Goal: Task Accomplishment & Management: Manage account settings

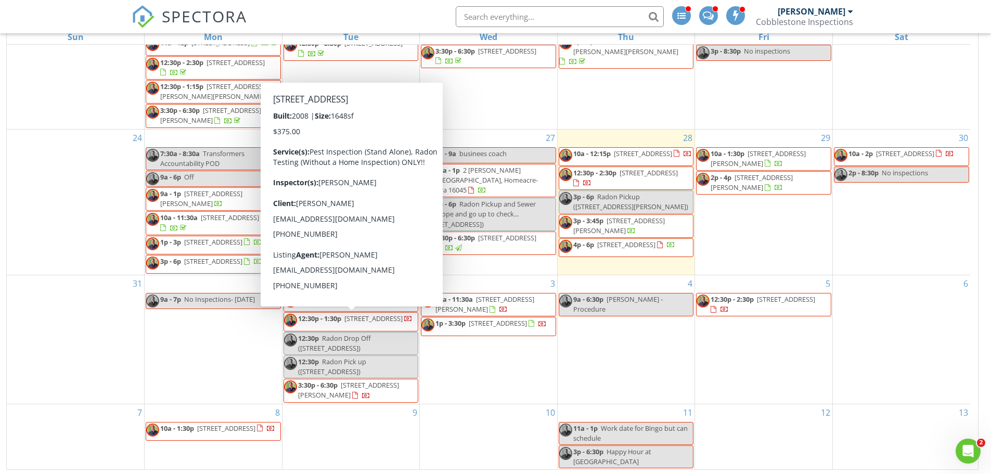
scroll to position [169, 0]
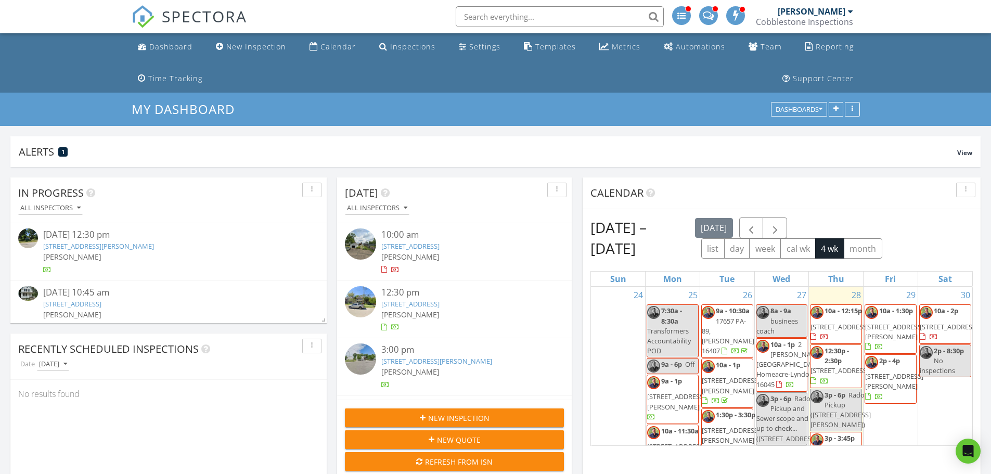
scroll to position [198, 480]
click at [132, 243] on link "8854 Tannery Rd, Girard, PA 16417" at bounding box center [98, 245] width 111 height 9
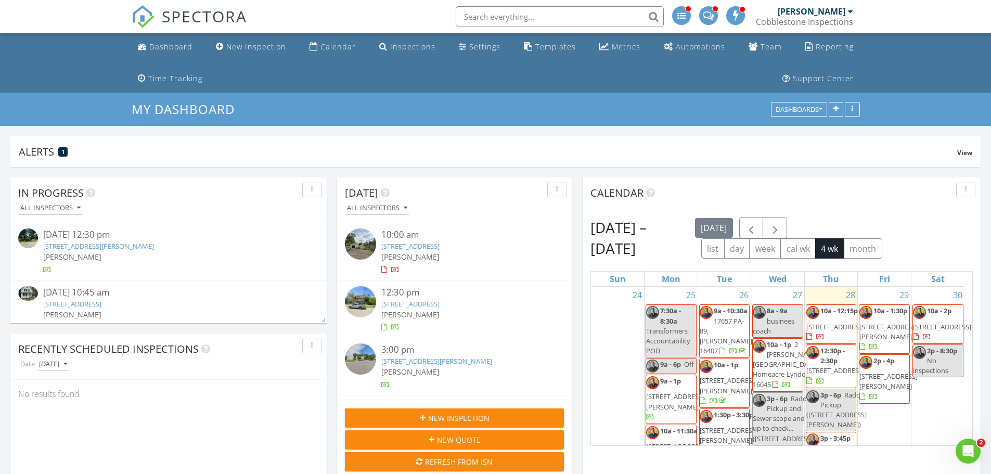
scroll to position [0, 0]
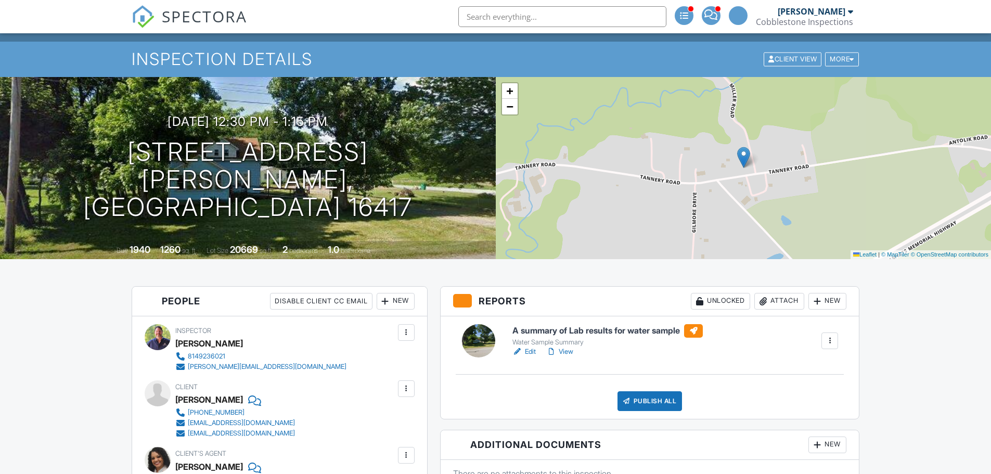
scroll to position [51, 0]
click at [522, 351] on div at bounding box center [517, 351] width 10 height 10
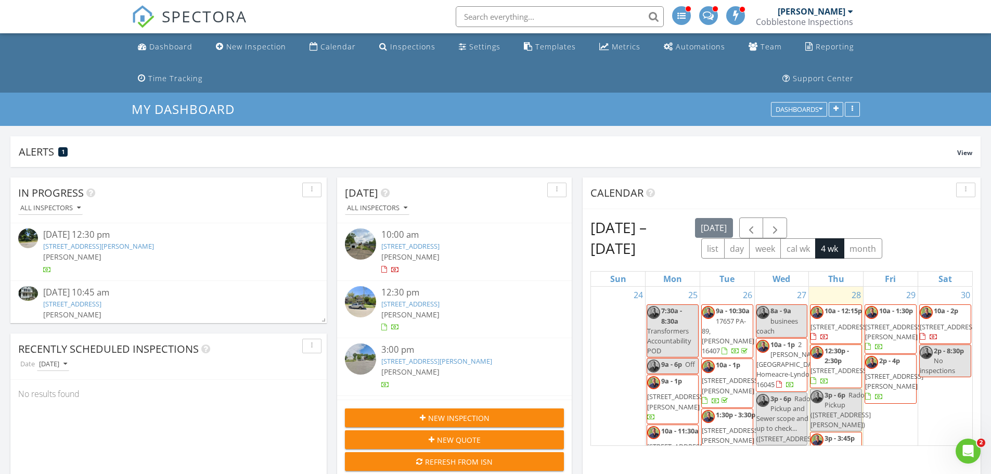
click at [163, 245] on div "8854 Tannery Rd, Girard, PA 16417" at bounding box center [168, 246] width 251 height 10
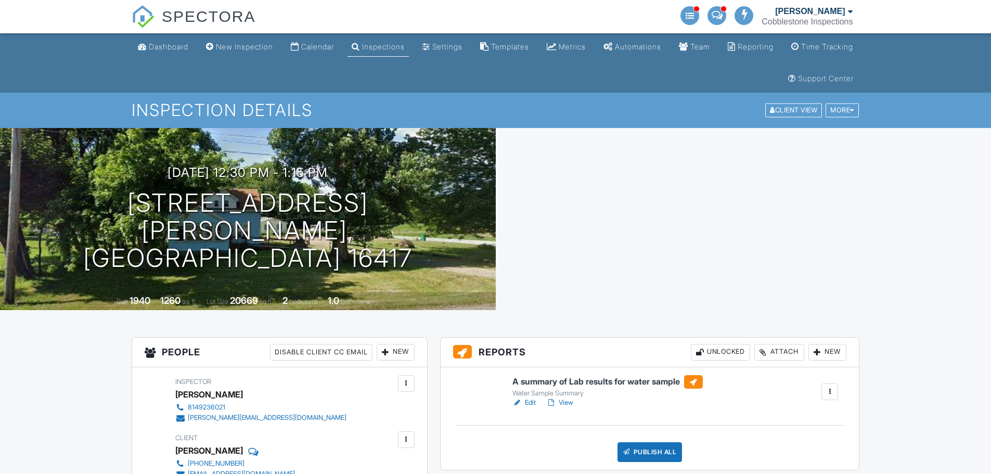
click at [847, 108] on div "More" at bounding box center [842, 111] width 33 height 14
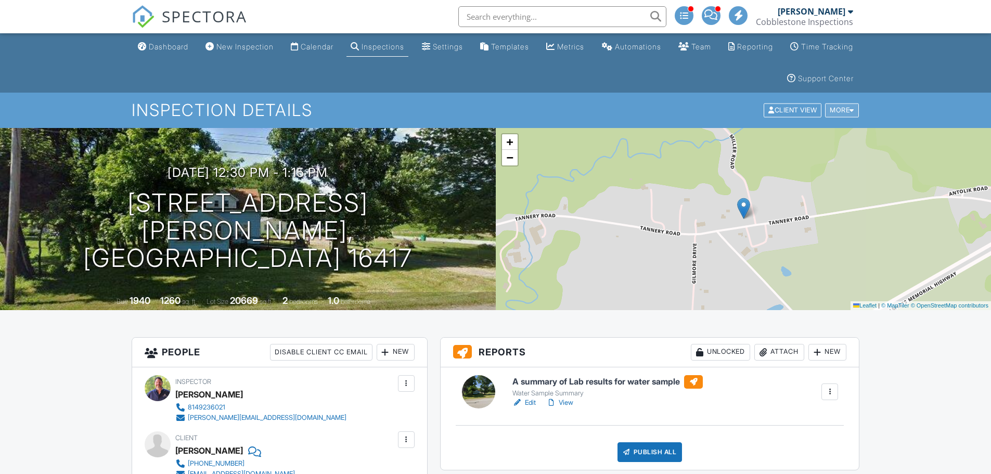
click at [846, 115] on div "More" at bounding box center [842, 111] width 34 height 14
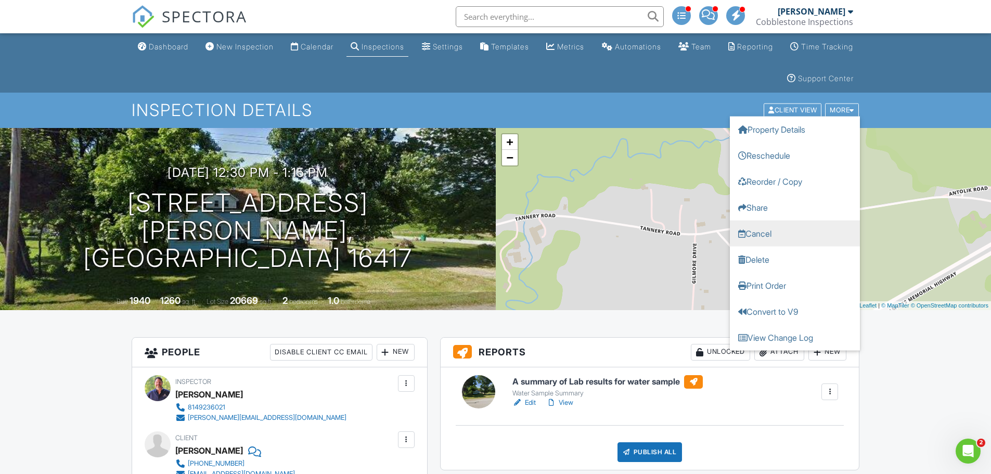
click at [771, 234] on link "Cancel" at bounding box center [795, 234] width 130 height 26
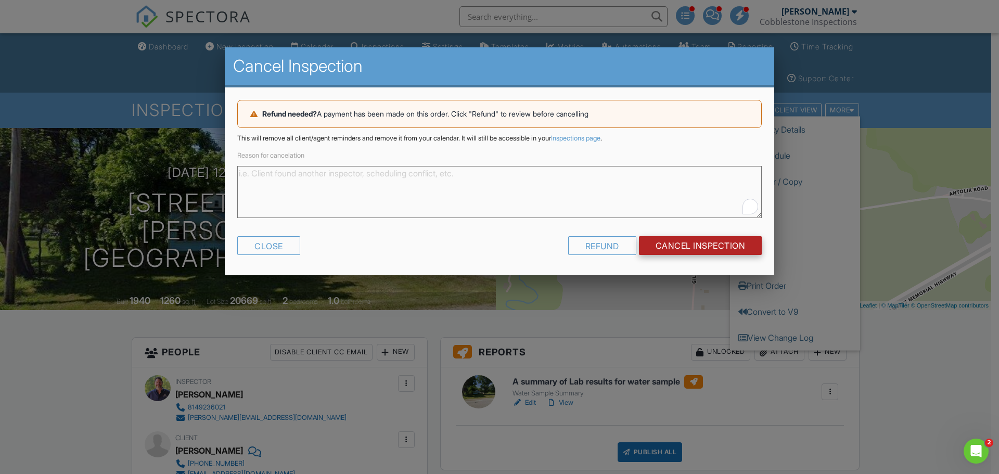
click at [687, 245] on input "Cancel Inspection" at bounding box center [700, 245] width 123 height 19
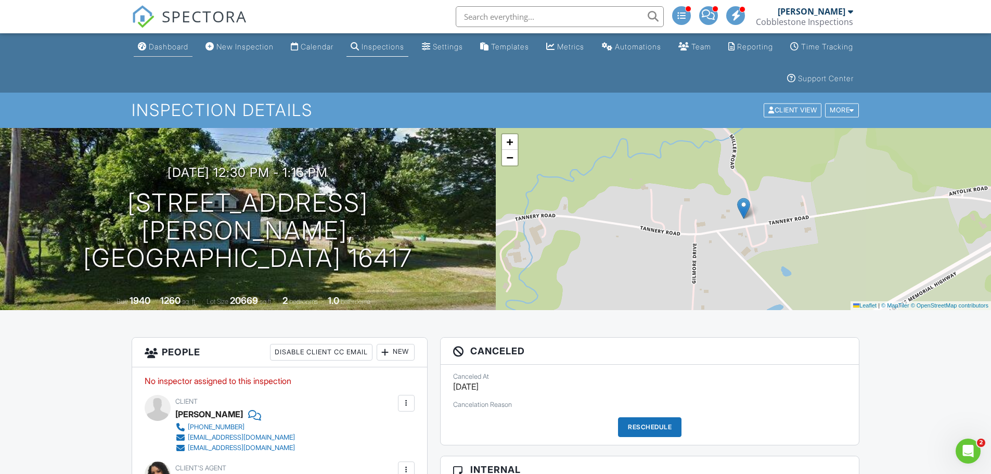
click at [170, 46] on div "Dashboard" at bounding box center [169, 46] width 40 height 9
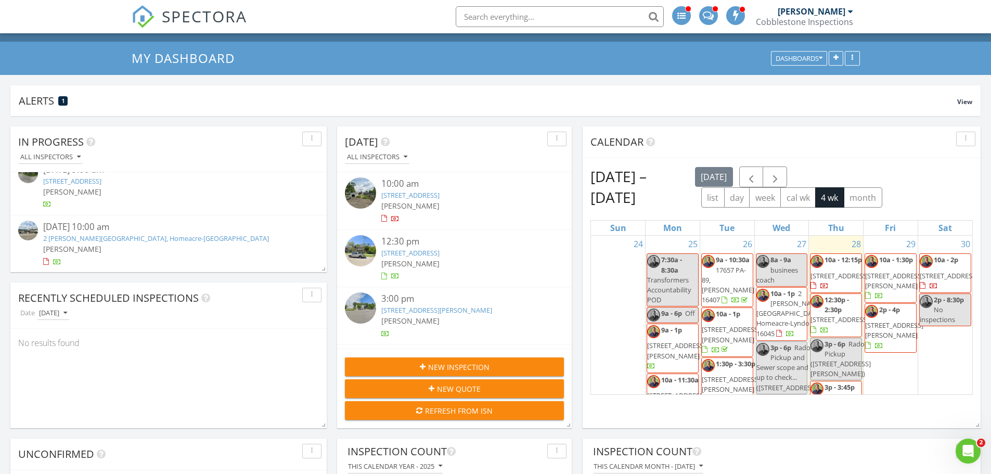
scroll to position [52, 0]
click at [536, 15] on input "text" at bounding box center [560, 16] width 208 height 21
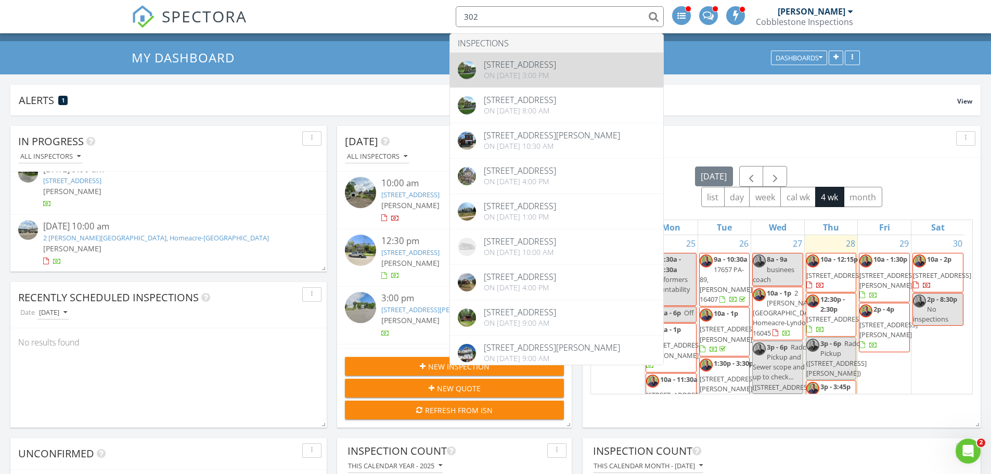
type input "302"
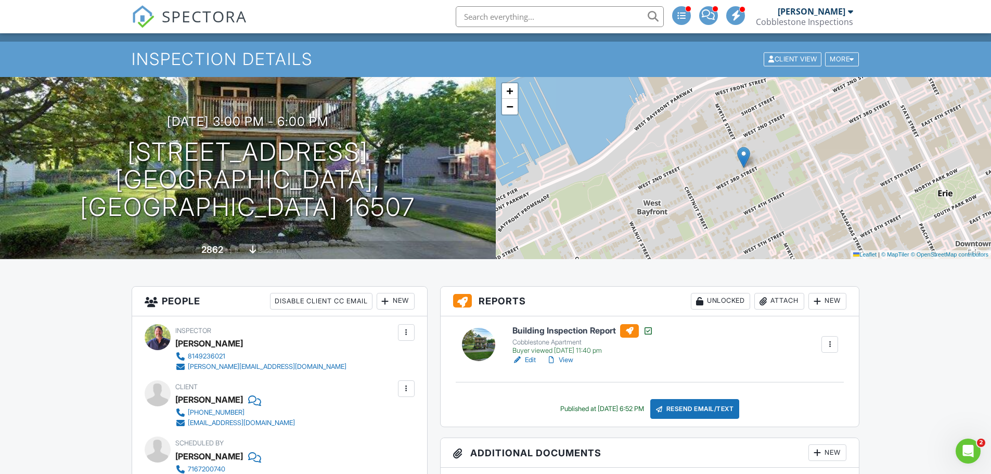
scroll to position [52, 0]
click at [568, 361] on link "View" at bounding box center [559, 359] width 27 height 10
